Goal: Task Accomplishment & Management: Manage account settings

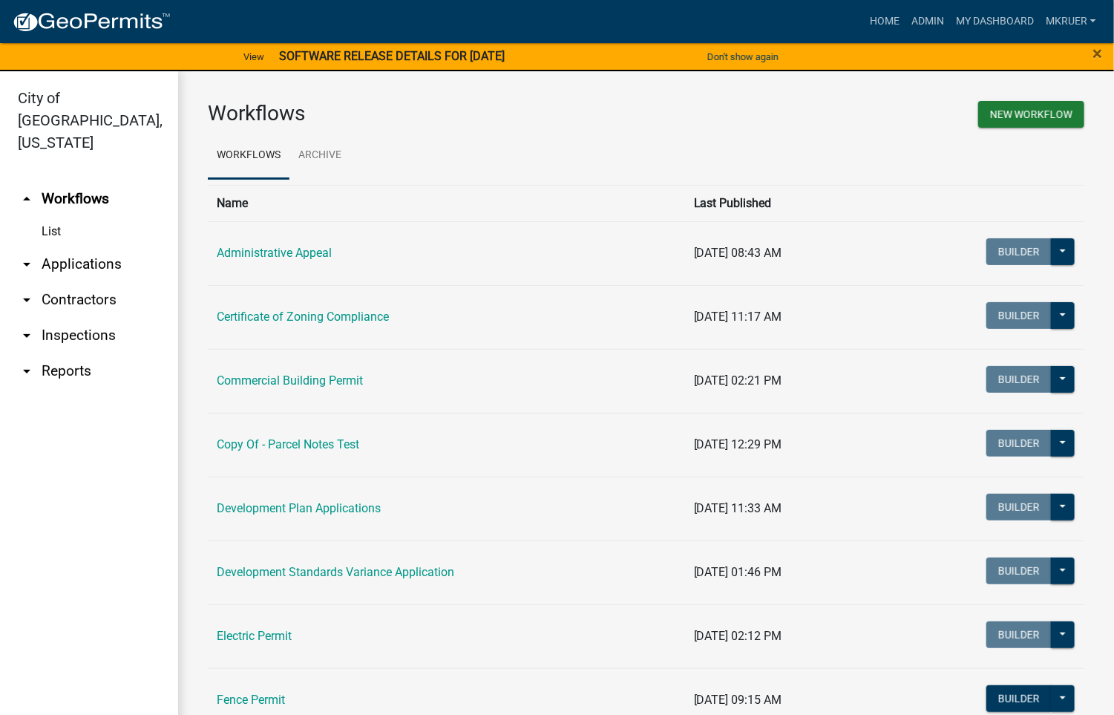
click at [81, 318] on link "arrow_drop_down Inspections" at bounding box center [89, 336] width 178 height 36
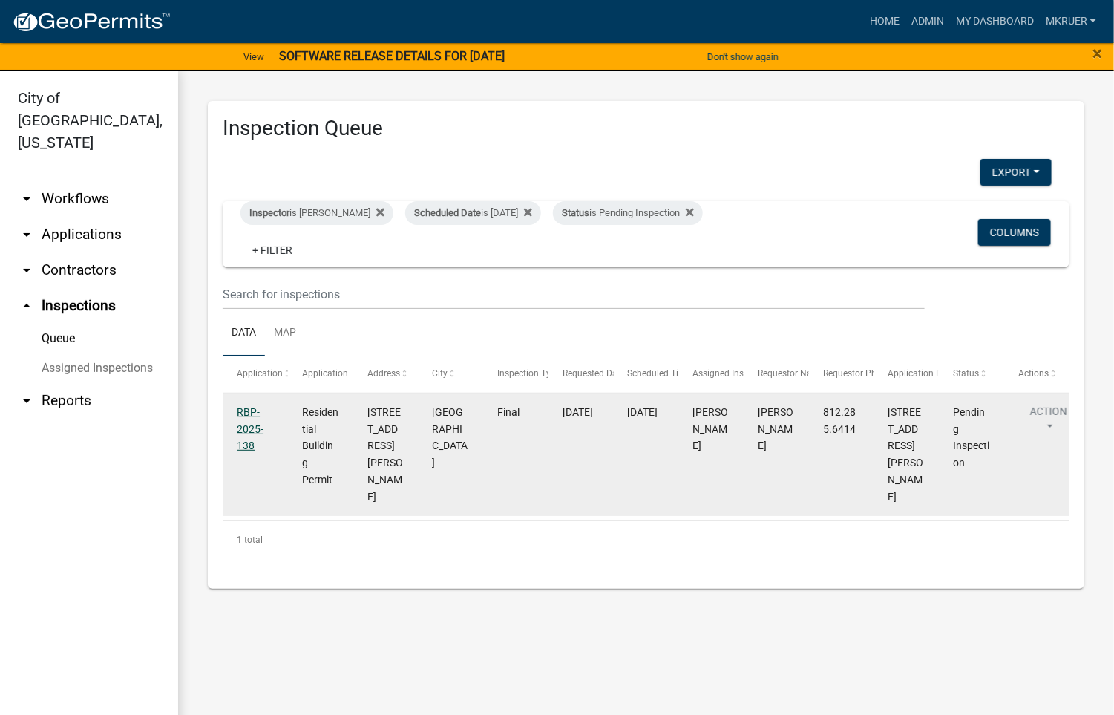
click at [240, 414] on link "RBP-2025-138" at bounding box center [250, 429] width 27 height 46
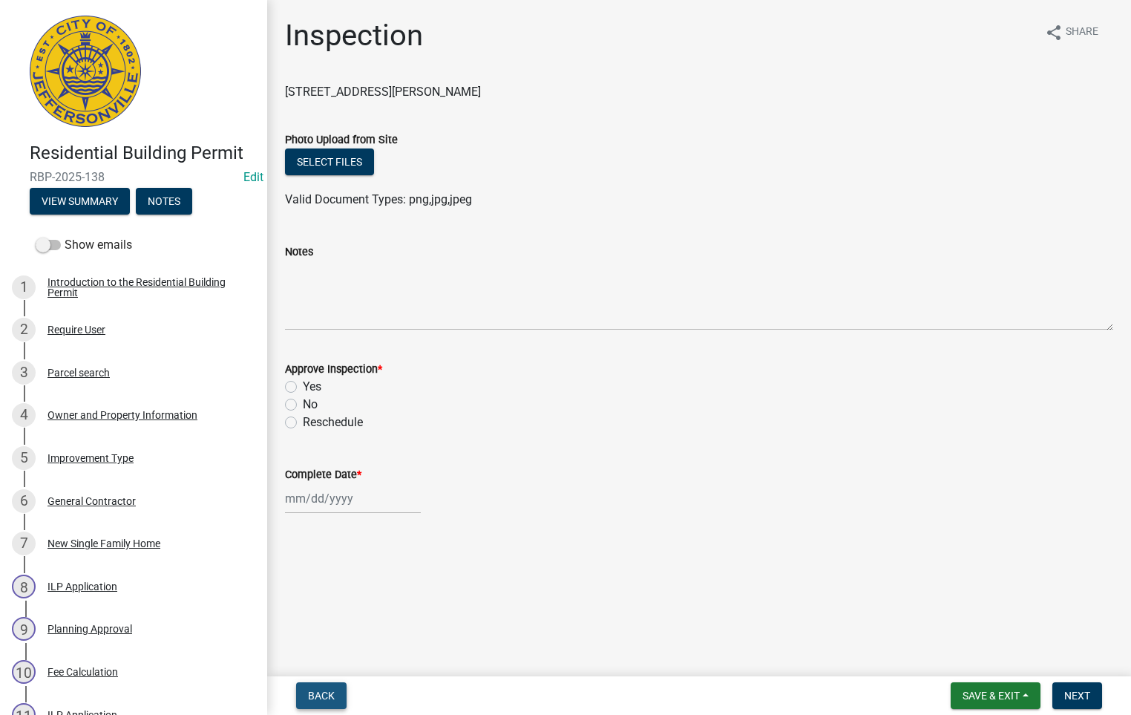
click at [314, 691] on span "Back" at bounding box center [321, 695] width 27 height 12
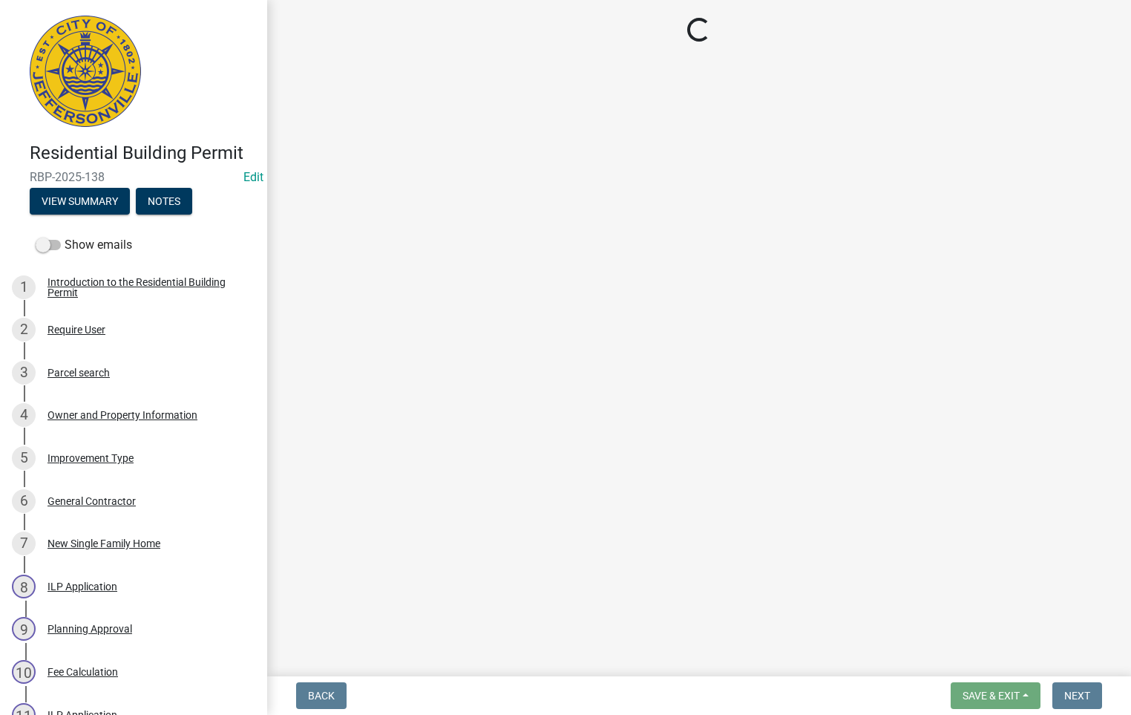
select select "fdb3bcc6-ce93-4663-8a18-5c08884dd177"
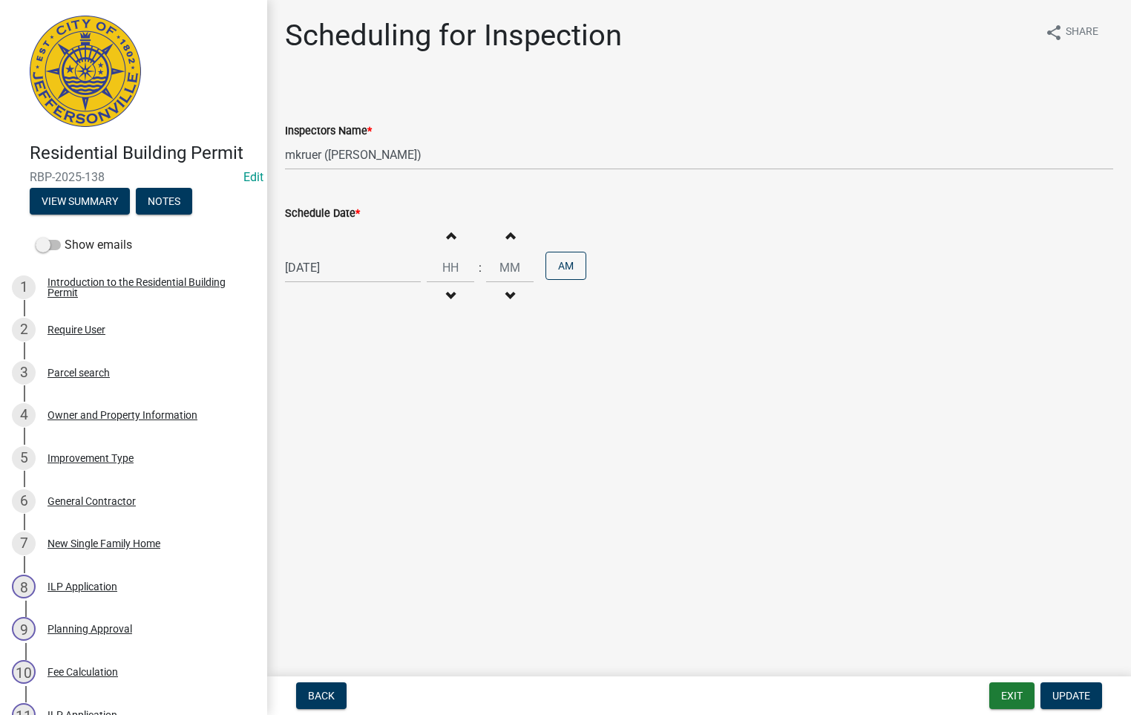
click at [353, 263] on div "09/12/2025" at bounding box center [353, 267] width 136 height 30
select select "9"
select select "2025"
click at [299, 394] on div "15" at bounding box center [300, 395] width 24 height 24
type input "09/15/2025"
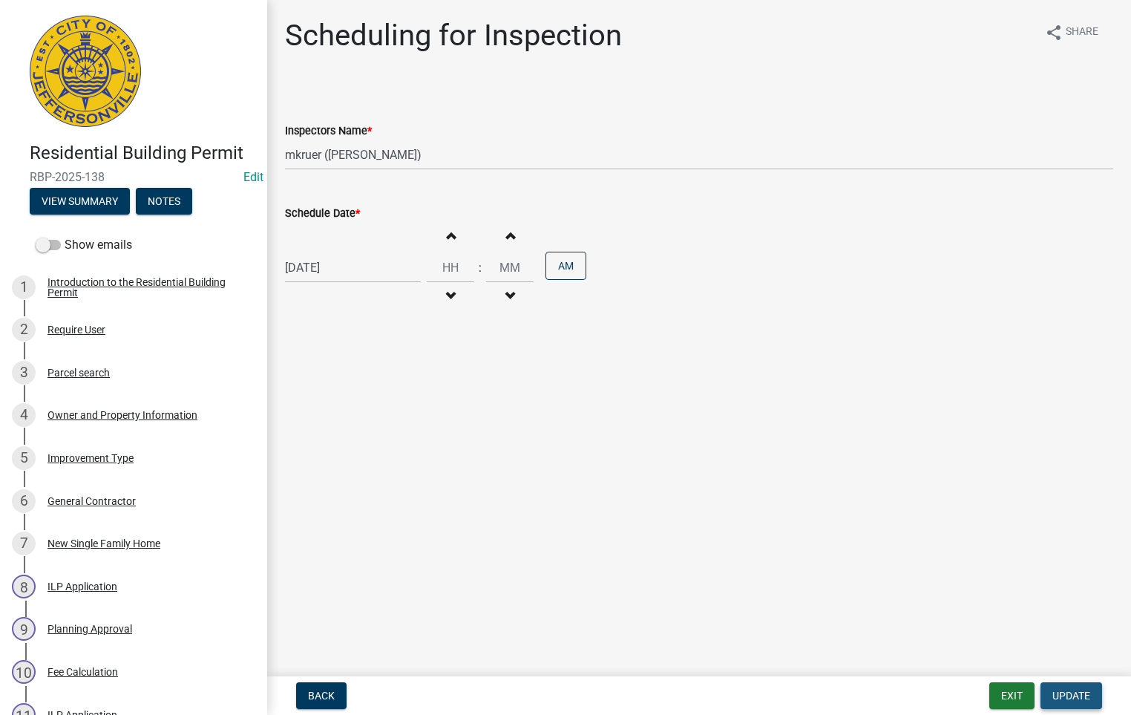
click at [1063, 689] on span "Update" at bounding box center [1071, 695] width 38 height 12
